Goal: Information Seeking & Learning: Learn about a topic

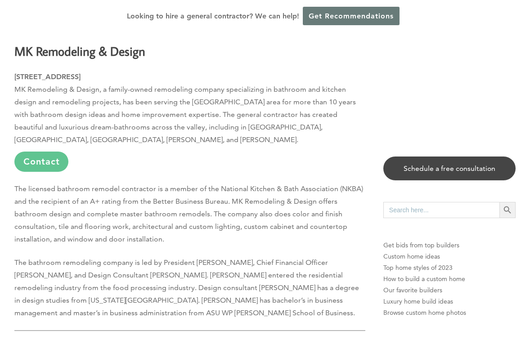
scroll to position [539, 0]
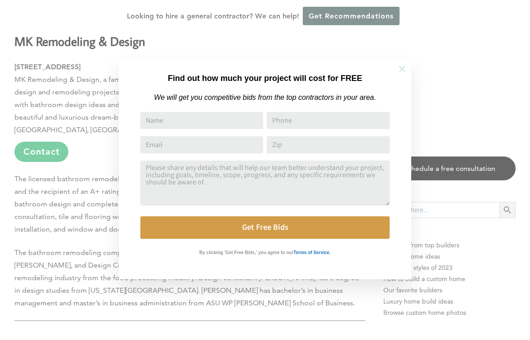
click at [402, 69] on icon at bounding box center [402, 69] width 6 height 6
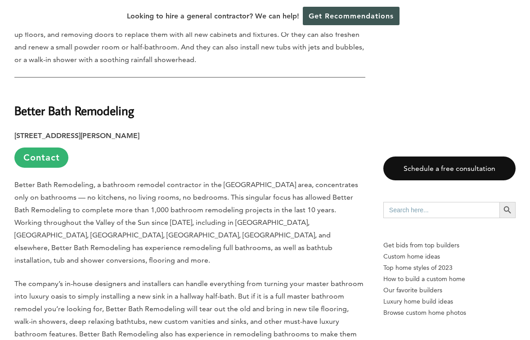
scroll to position [1346, 0]
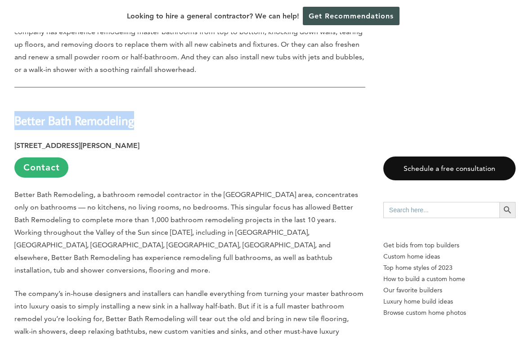
drag, startPoint x: 16, startPoint y: 60, endPoint x: 143, endPoint y: 64, distance: 126.8
click at [134, 112] on strong "Better Bath Remodeling" at bounding box center [74, 120] width 120 height 16
copy strong "Better Bath Remodeling"
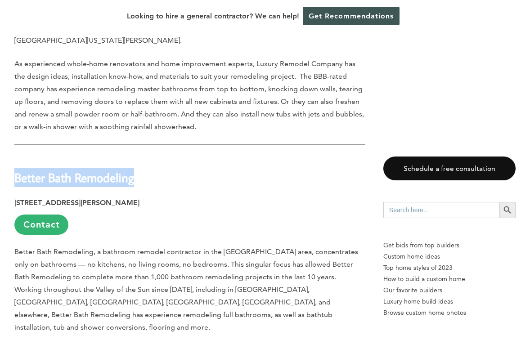
scroll to position [1179, 0]
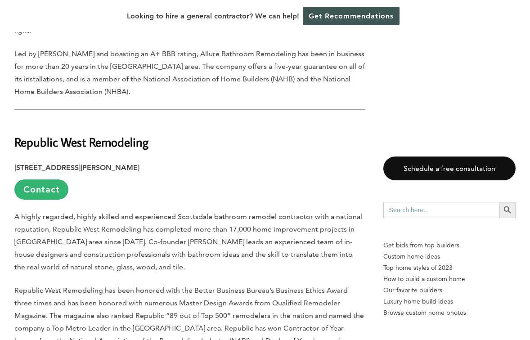
scroll to position [1985, 0]
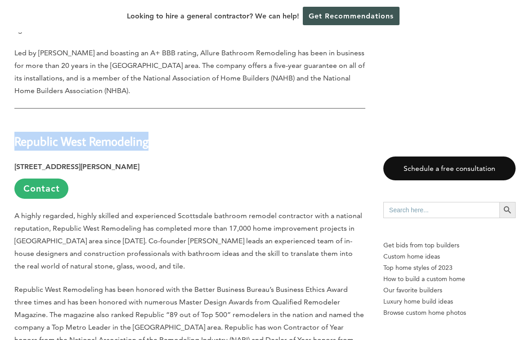
drag, startPoint x: 13, startPoint y: 37, endPoint x: 158, endPoint y: 39, distance: 144.8
copy strong "Republic West Remodeling"
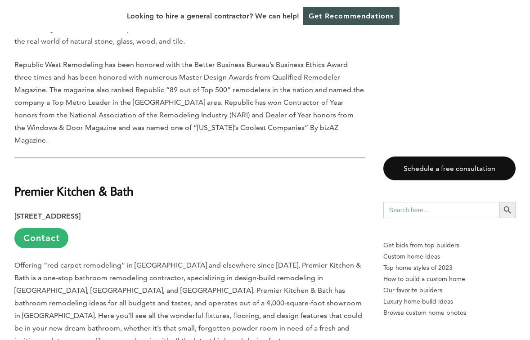
scroll to position [2211, 0]
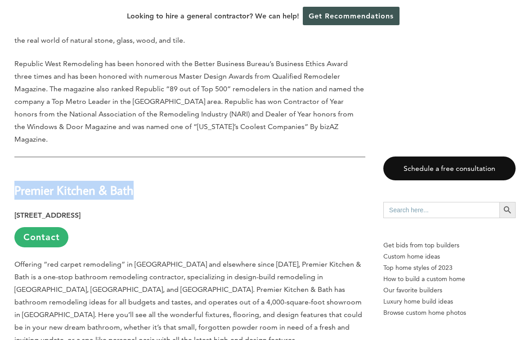
drag, startPoint x: 16, startPoint y: 78, endPoint x: 144, endPoint y: 81, distance: 128.2
click at [144, 168] on h2 "Premier Kitchen & Bath" at bounding box center [189, 183] width 351 height 31
copy strong "Premier Kitchen & Bath"
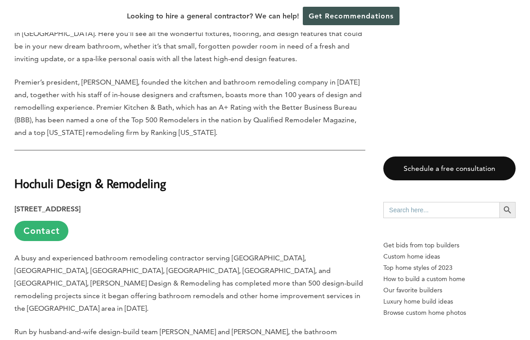
scroll to position [2492, 0]
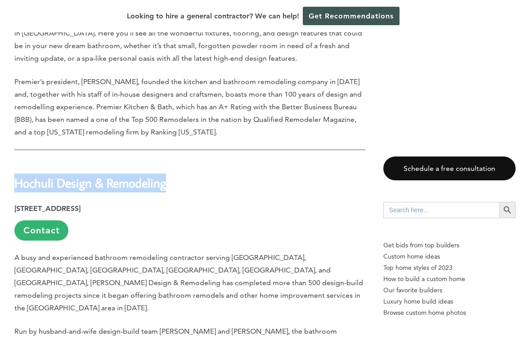
drag, startPoint x: 14, startPoint y: 57, endPoint x: 176, endPoint y: 52, distance: 161.5
click at [176, 161] on h2 "Hochuli Design & Remodeling" at bounding box center [189, 176] width 351 height 31
copy strong "Hochuli Design & Remodeling"
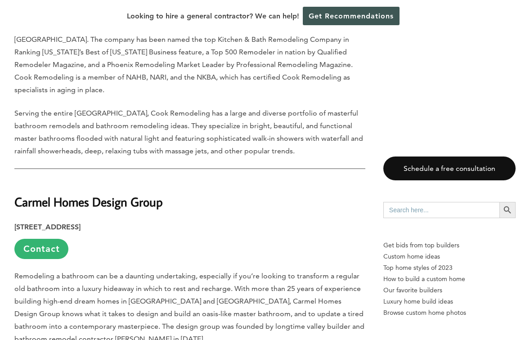
scroll to position [3336, 0]
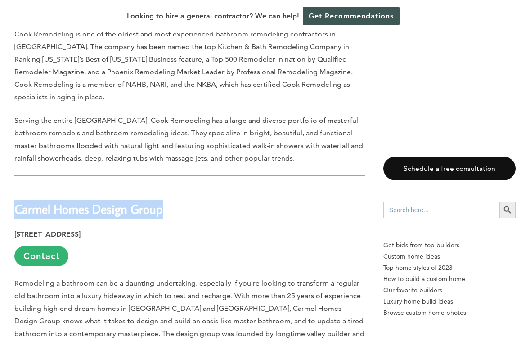
drag, startPoint x: 17, startPoint y: 44, endPoint x: 172, endPoint y: 43, distance: 154.7
click at [163, 201] on strong "Carmel Homes Design Group" at bounding box center [88, 209] width 148 height 16
copy strong "Carmel Homes Design Group"
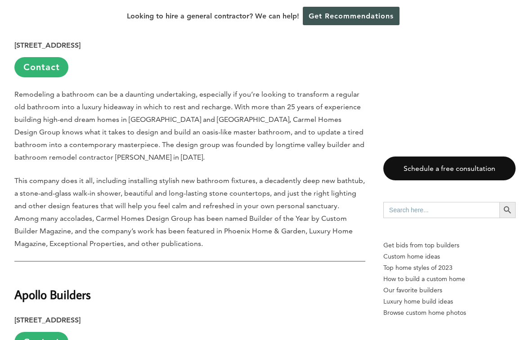
scroll to position [3517, 0]
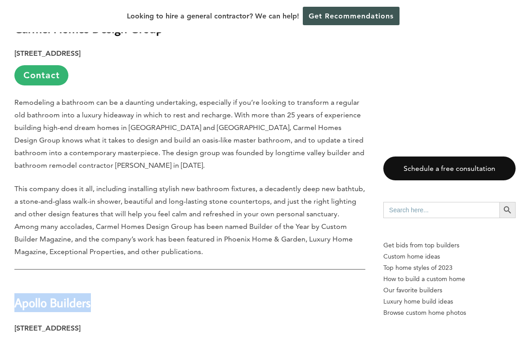
drag, startPoint x: 14, startPoint y: 140, endPoint x: 95, endPoint y: 142, distance: 80.9
click at [91, 294] on strong "Apollo Builders" at bounding box center [52, 302] width 76 height 16
copy strong "Apollo Builders"
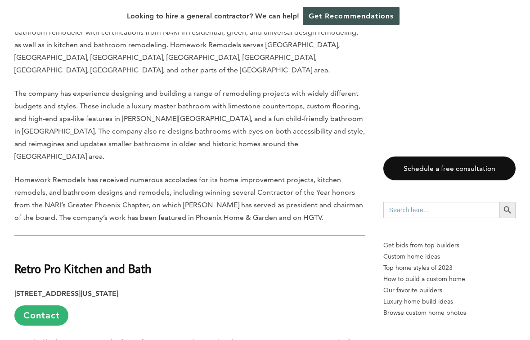
scroll to position [4197, 0]
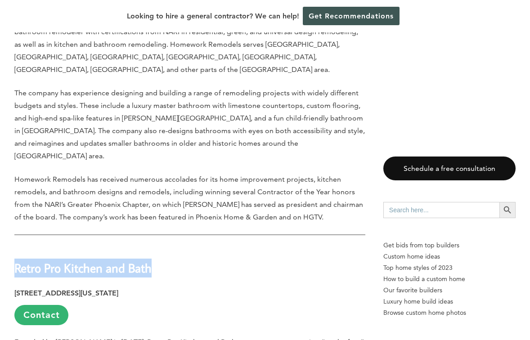
drag, startPoint x: 15, startPoint y: 78, endPoint x: 164, endPoint y: 87, distance: 149.1
click at [164, 246] on h2 "Retro Pro Kitchen and Bath" at bounding box center [189, 261] width 351 height 31
copy strong "Retro Pro Kitchen and Bath"
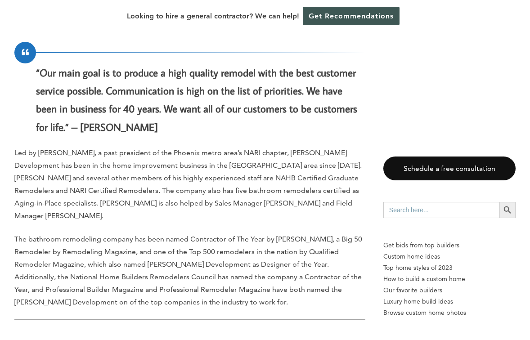
scroll to position [4895, 0]
